Goal: Entertainment & Leisure: Consume media (video, audio)

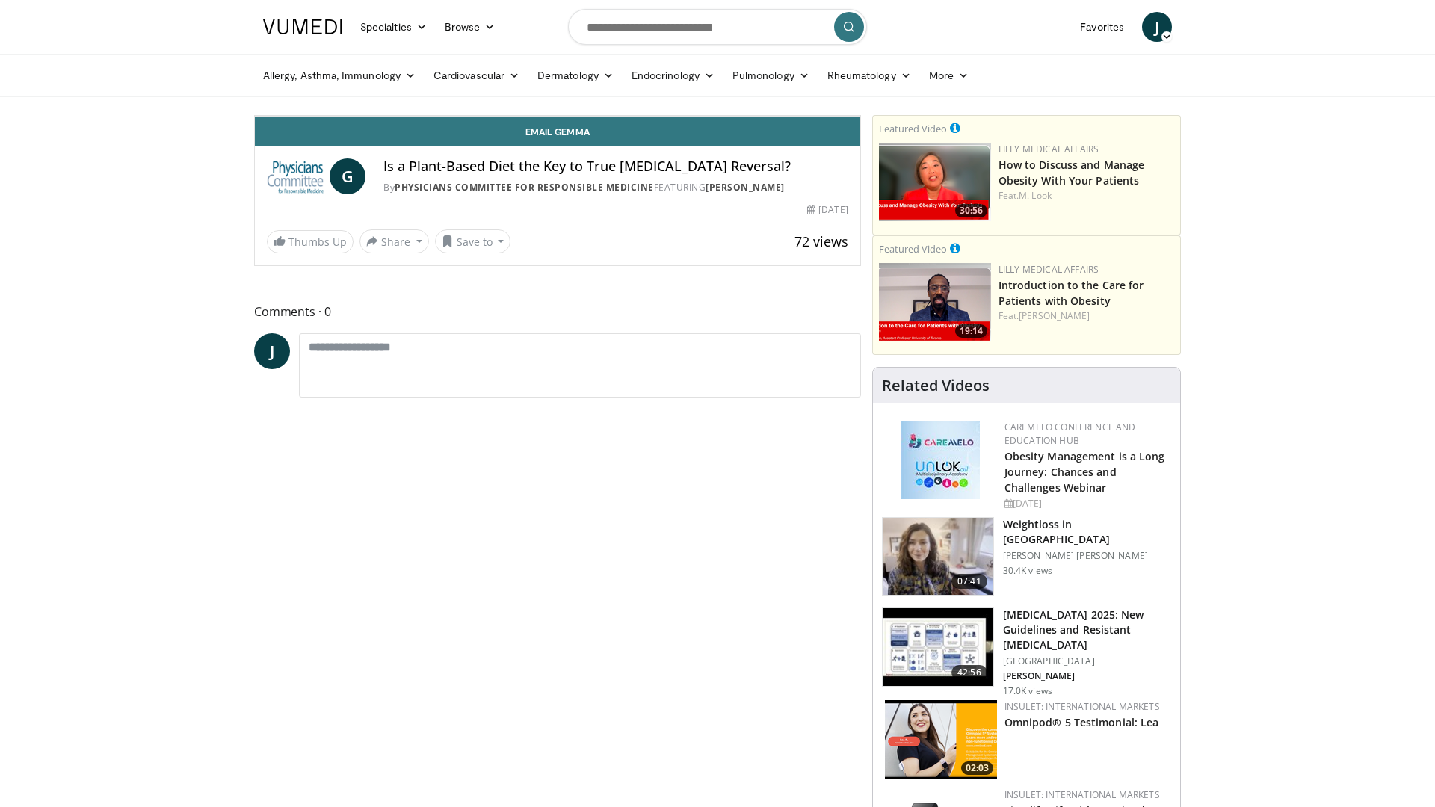
click at [578, 137] on icon "Video Player" at bounding box center [558, 116] width 42 height 42
click at [318, 104] on div "Volume Level" at bounding box center [328, 101] width 20 height 5
click at [860, 116] on div "10 seconds Tap to unmute" at bounding box center [557, 116] width 605 height 0
click at [860, 86] on div "Loaded : 0.00% 42:02 31:29" at bounding box center [557, 79] width 605 height 14
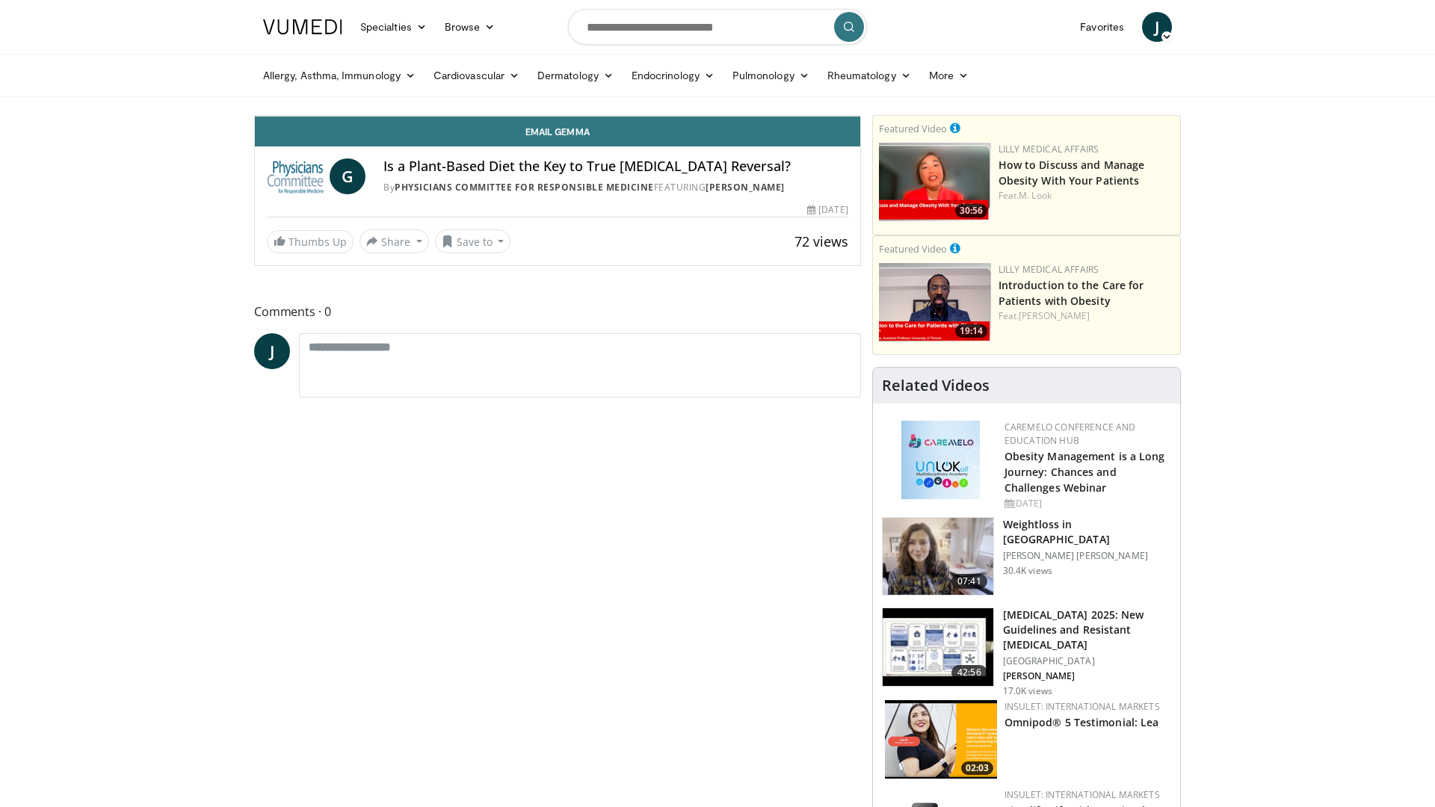
click at [1359, 86] on div "Progress Bar" at bounding box center [1359, 83] width 1 height 6
click at [860, 117] on video-js "**********" at bounding box center [557, 116] width 605 height 1
click at [1422, 86] on div "Progress Bar" at bounding box center [1422, 83] width 1 height 6
click at [860, 116] on span "Video Player" at bounding box center [845, 101] width 30 height 30
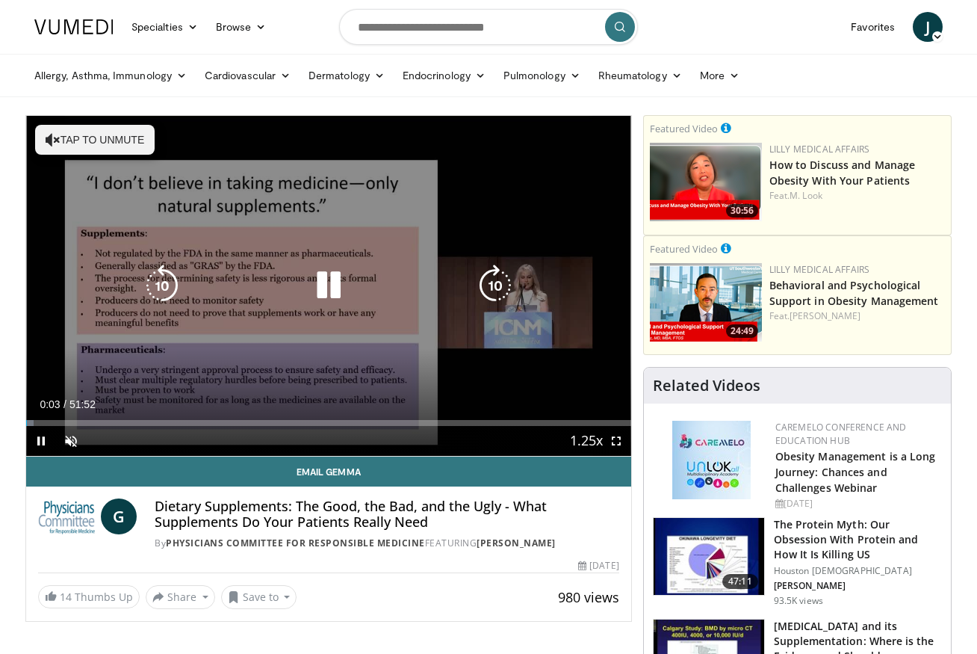
click at [113, 135] on button "Tap to unmute" at bounding box center [95, 140] width 120 height 30
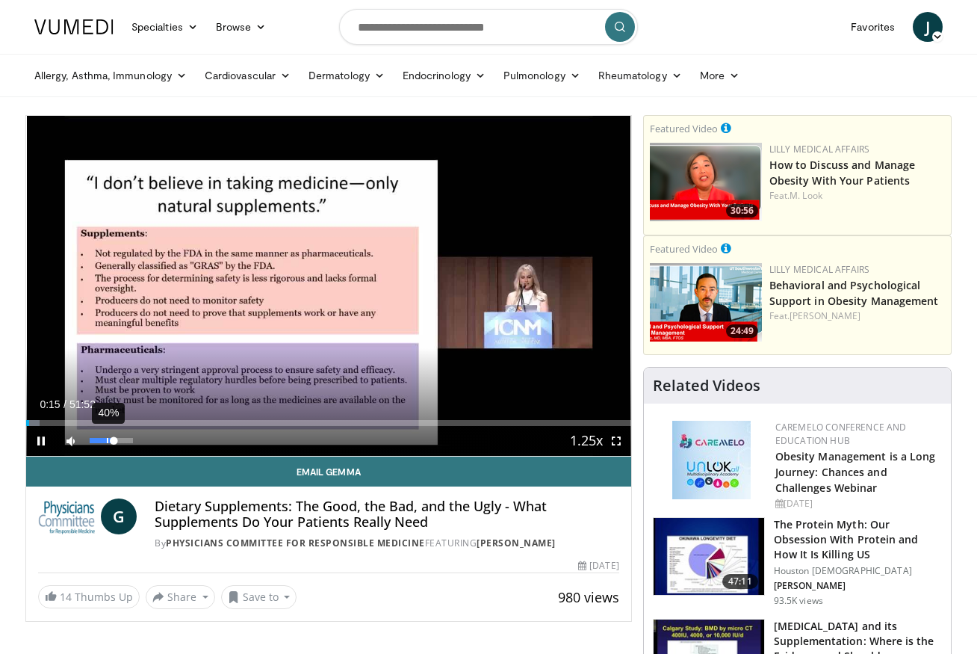
click at [107, 445] on div "40%" at bounding box center [111, 441] width 52 height 30
click at [620, 441] on span "Video Player" at bounding box center [617, 441] width 30 height 30
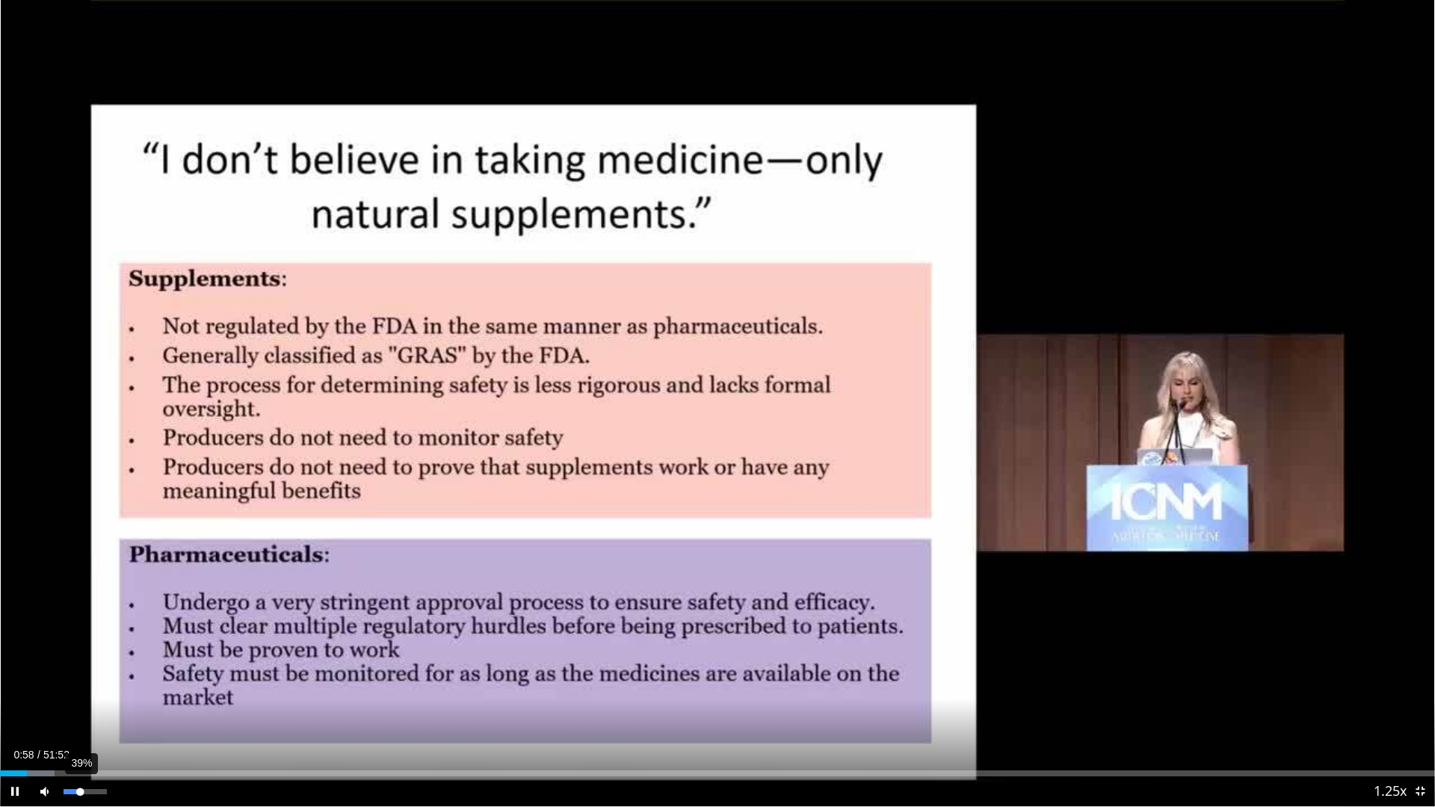
click at [80, 696] on div "39%" at bounding box center [85, 791] width 43 height 5
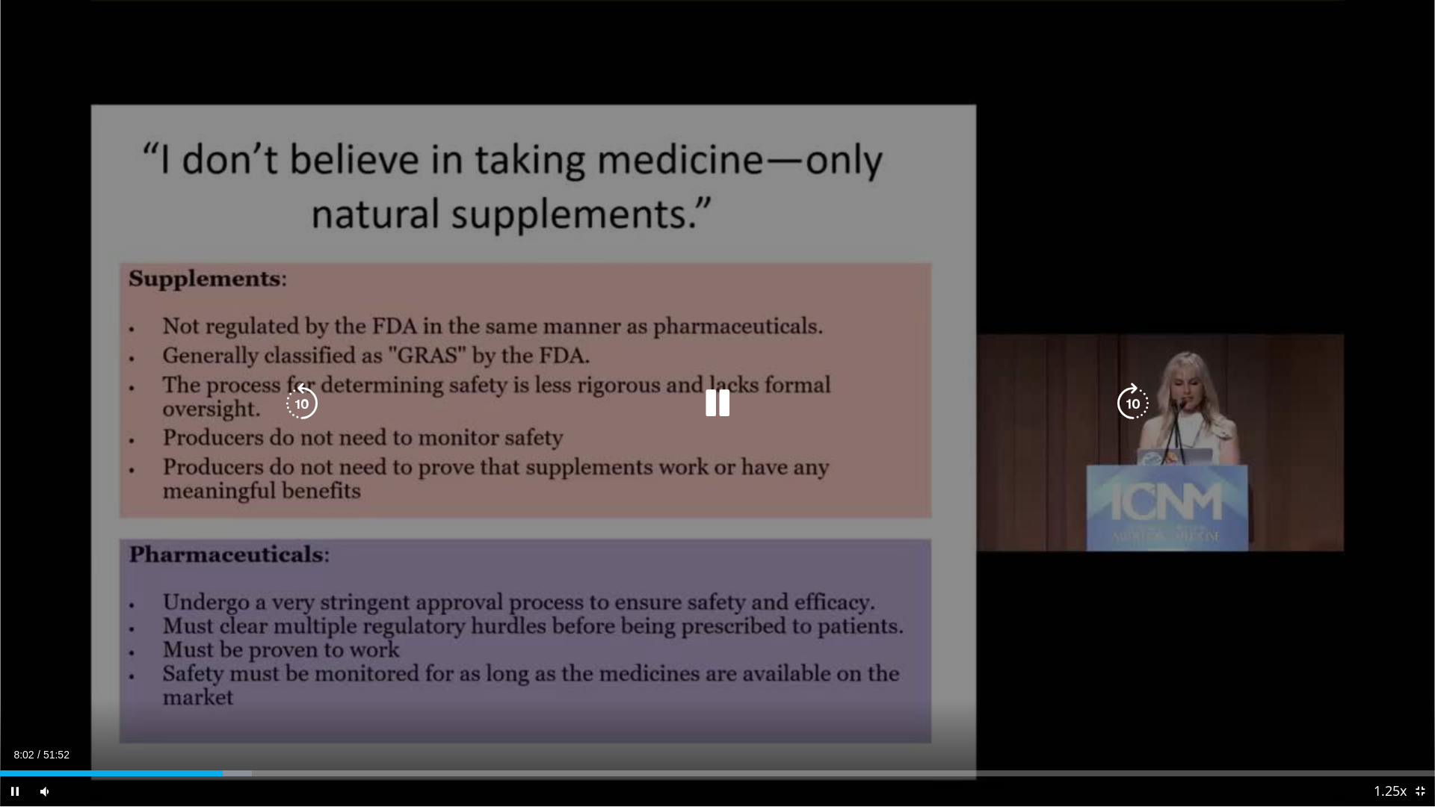
click at [747, 374] on div "10 seconds Tap to unmute" at bounding box center [717, 403] width 1435 height 806
click at [711, 483] on div "10 seconds Tap to unmute" at bounding box center [717, 403] width 1435 height 806
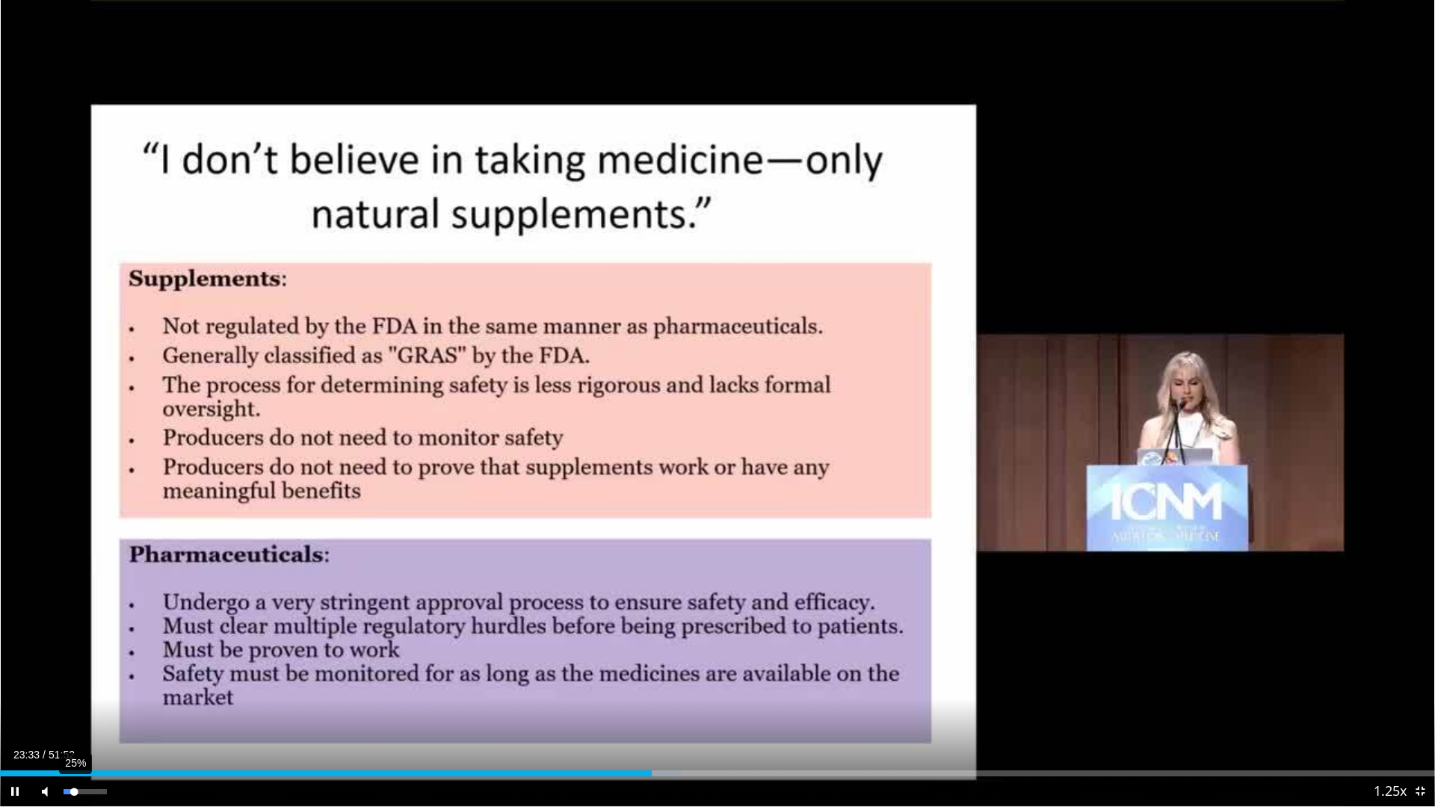
click at [74, 696] on div "25%" at bounding box center [85, 791] width 43 height 5
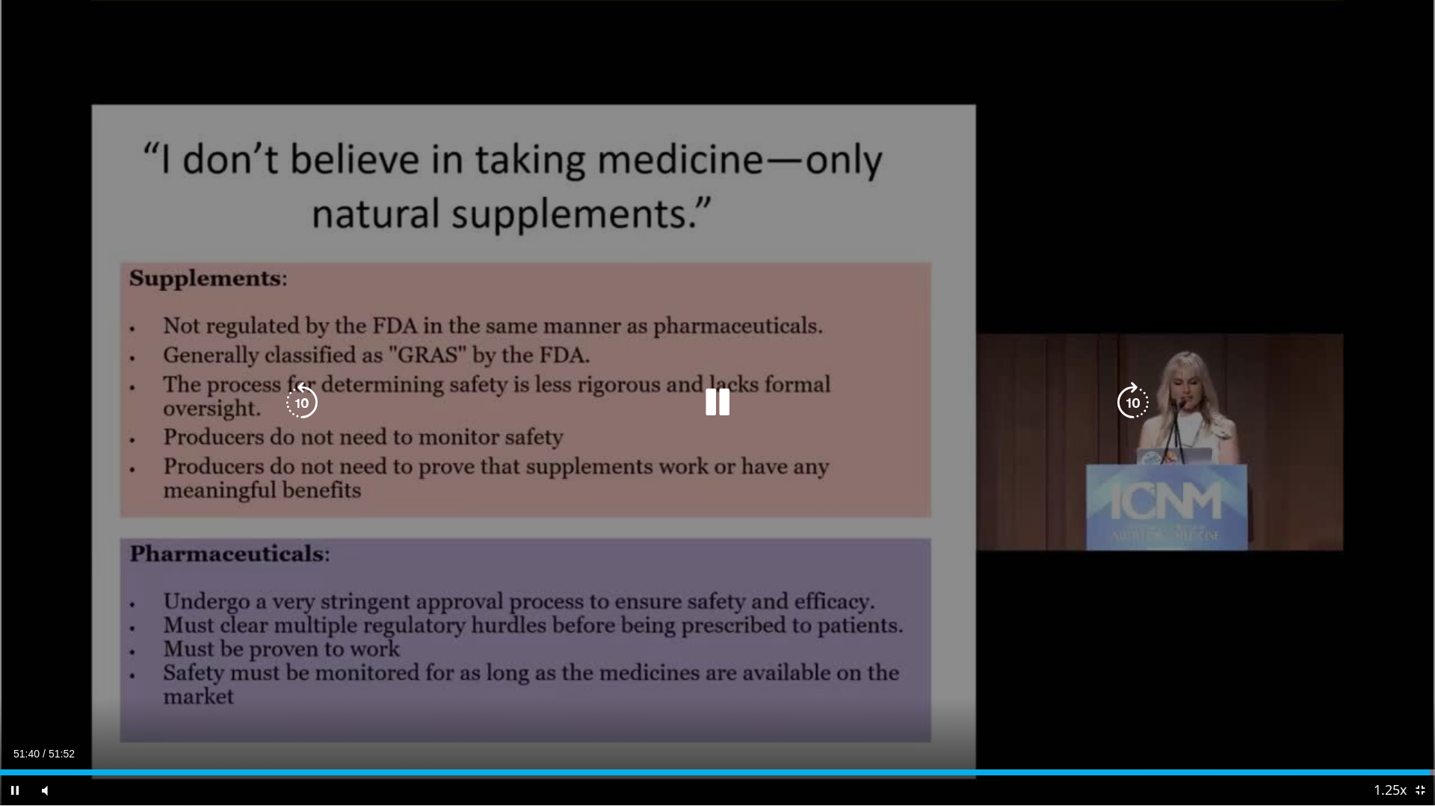
click at [893, 434] on div "10 seconds Tap to unmute" at bounding box center [717, 403] width 1435 height 806
